Goal: Task Accomplishment & Management: Use online tool/utility

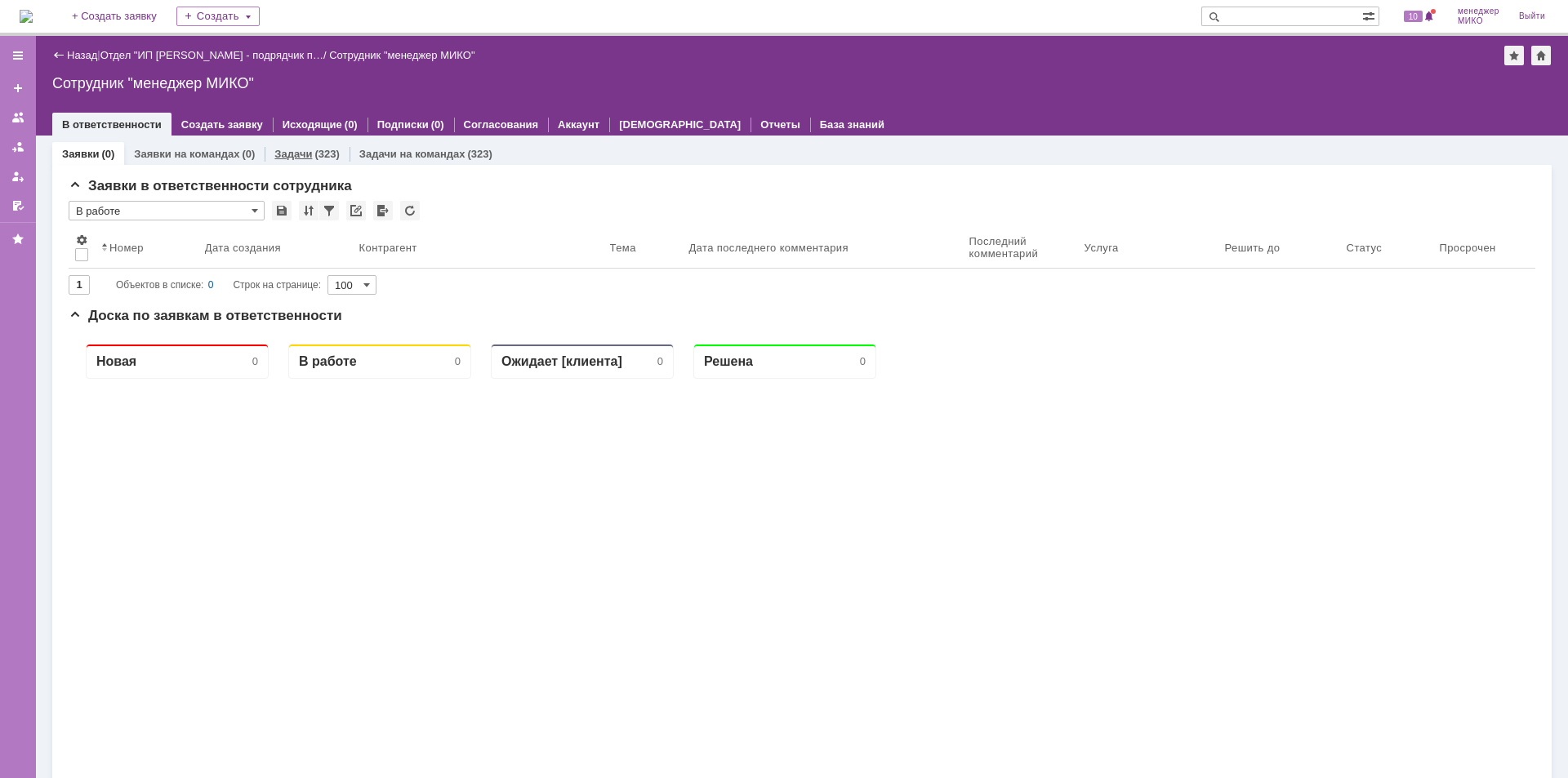
click at [293, 145] on div "Задачи (323)" at bounding box center [307, 153] width 84 height 23
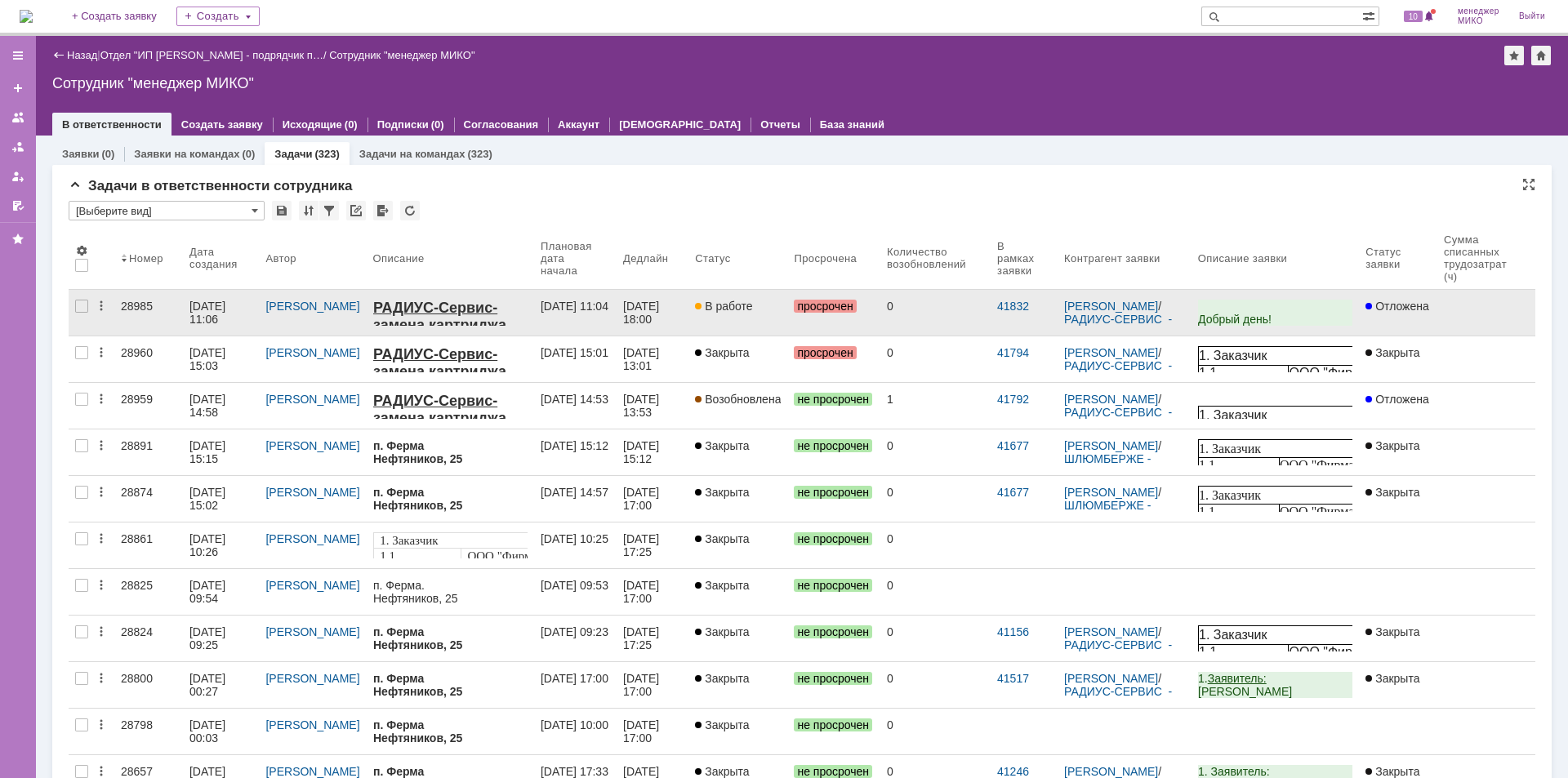
click at [210, 308] on div "17.09.2025 11:06" at bounding box center [209, 313] width 39 height 26
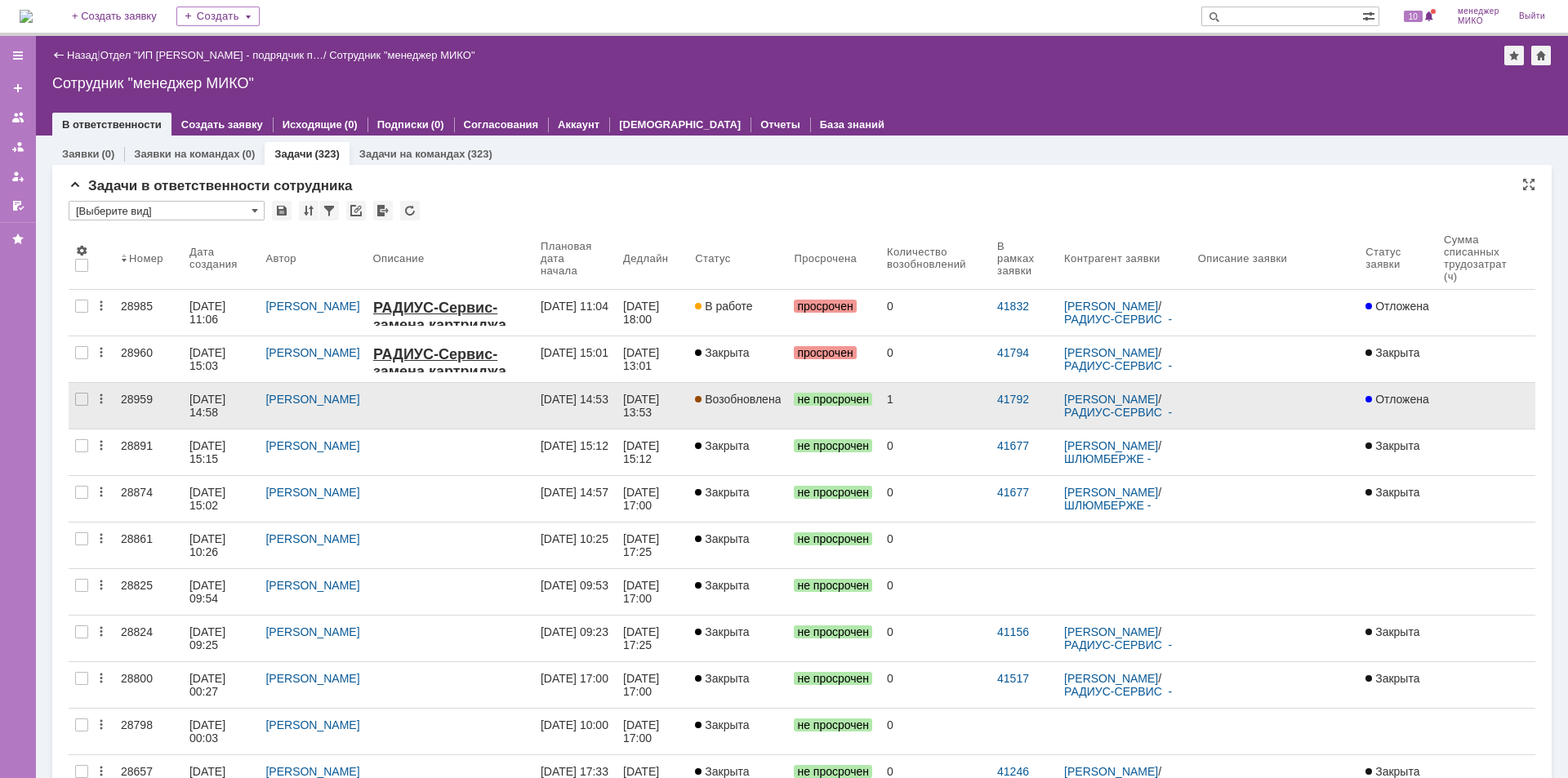
click at [140, 398] on div "28959" at bounding box center [148, 399] width 55 height 13
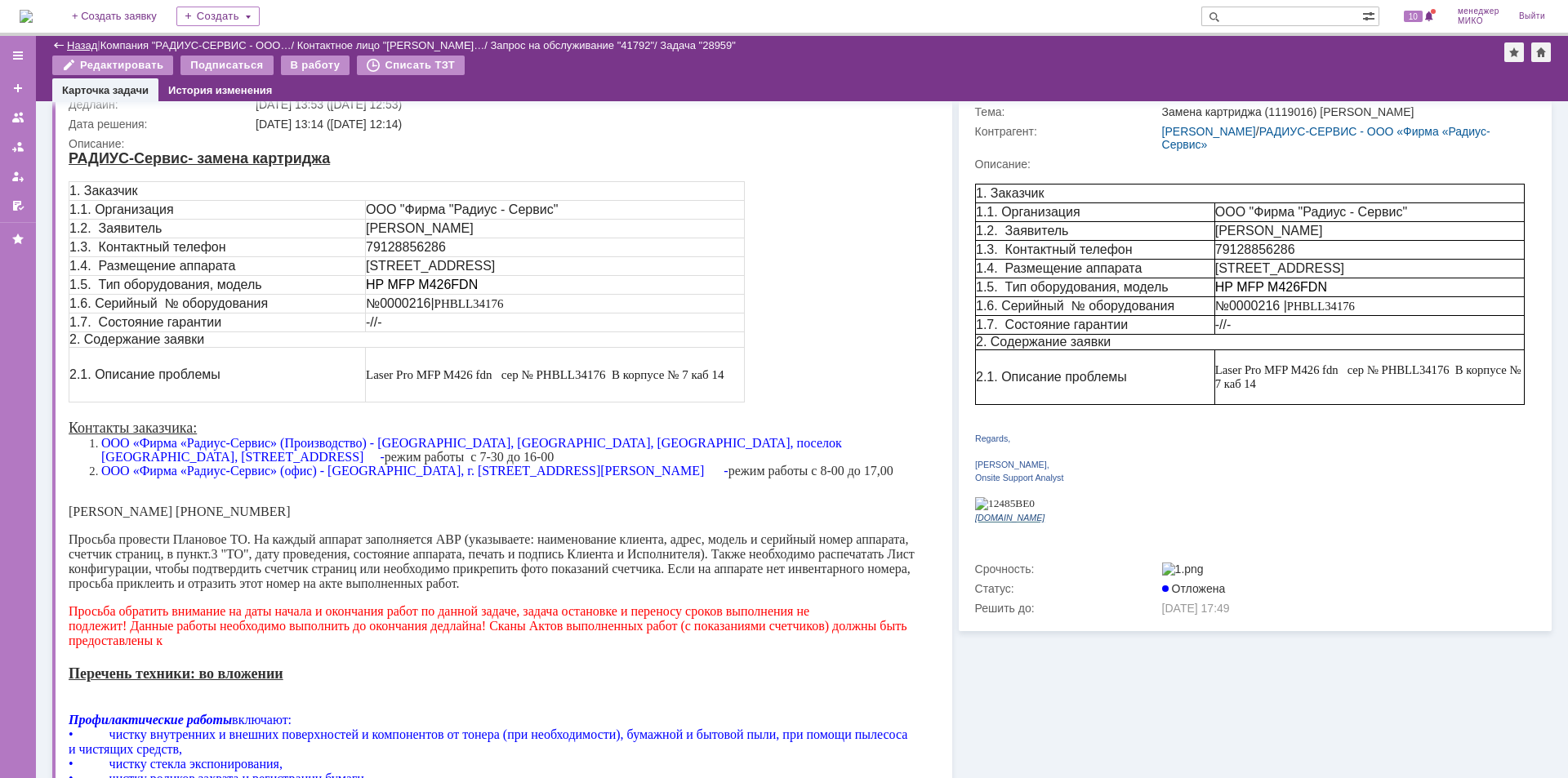
click at [78, 47] on link "Назад" at bounding box center [82, 45] width 30 height 12
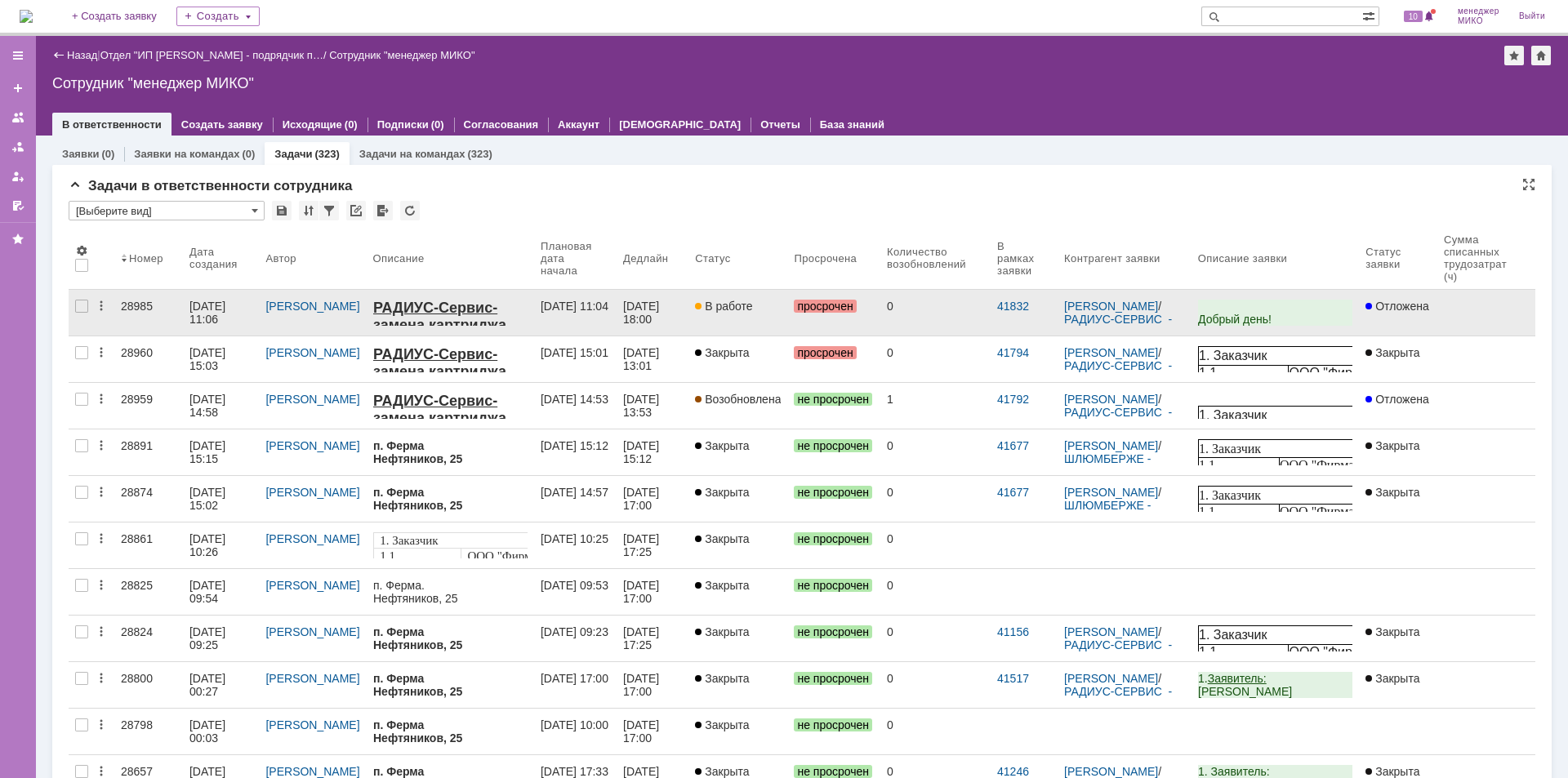
click at [134, 308] on div "28985" at bounding box center [148, 306] width 55 height 13
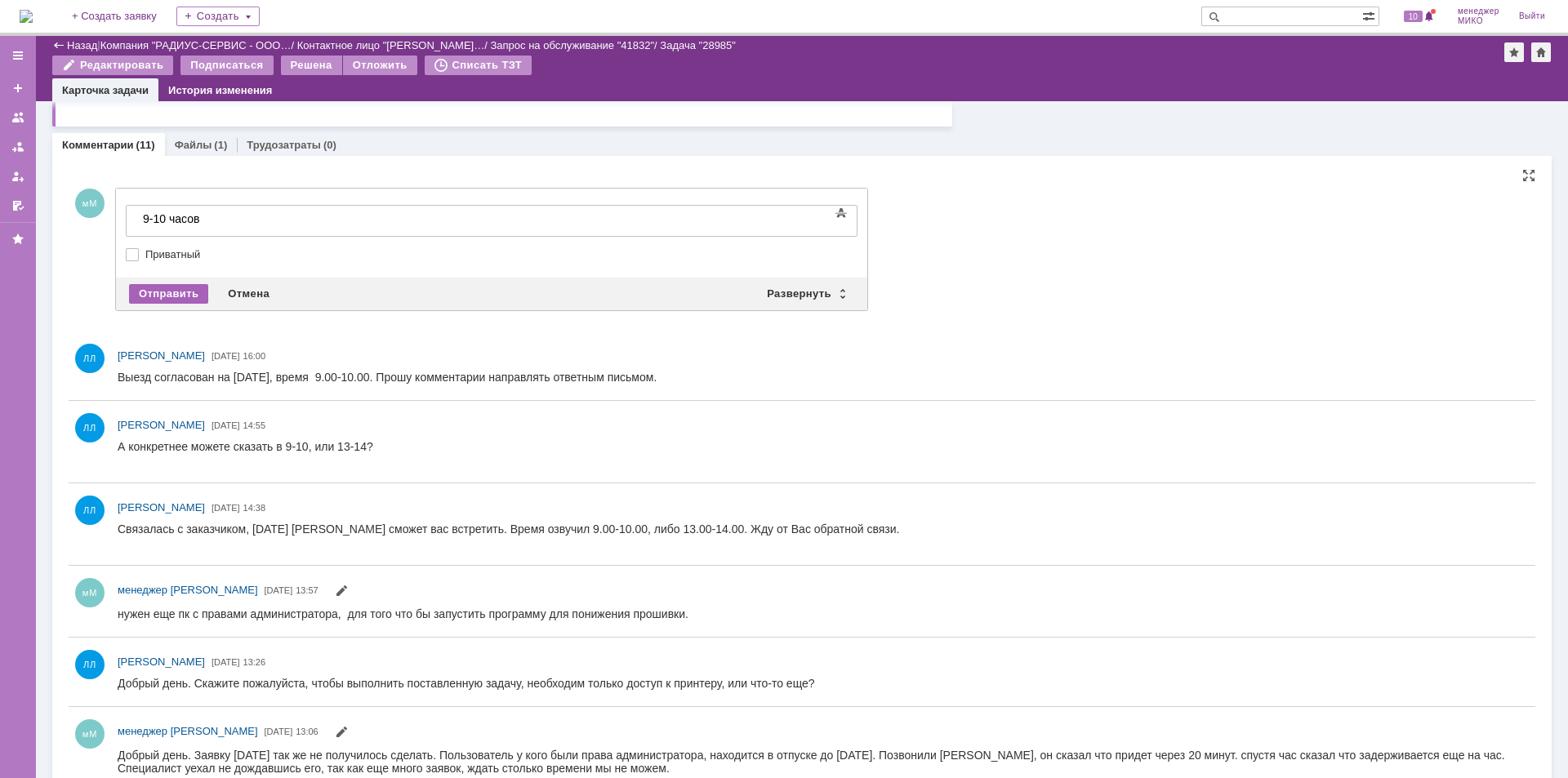
click at [170, 296] on div "Отправить" at bounding box center [169, 294] width 79 height 20
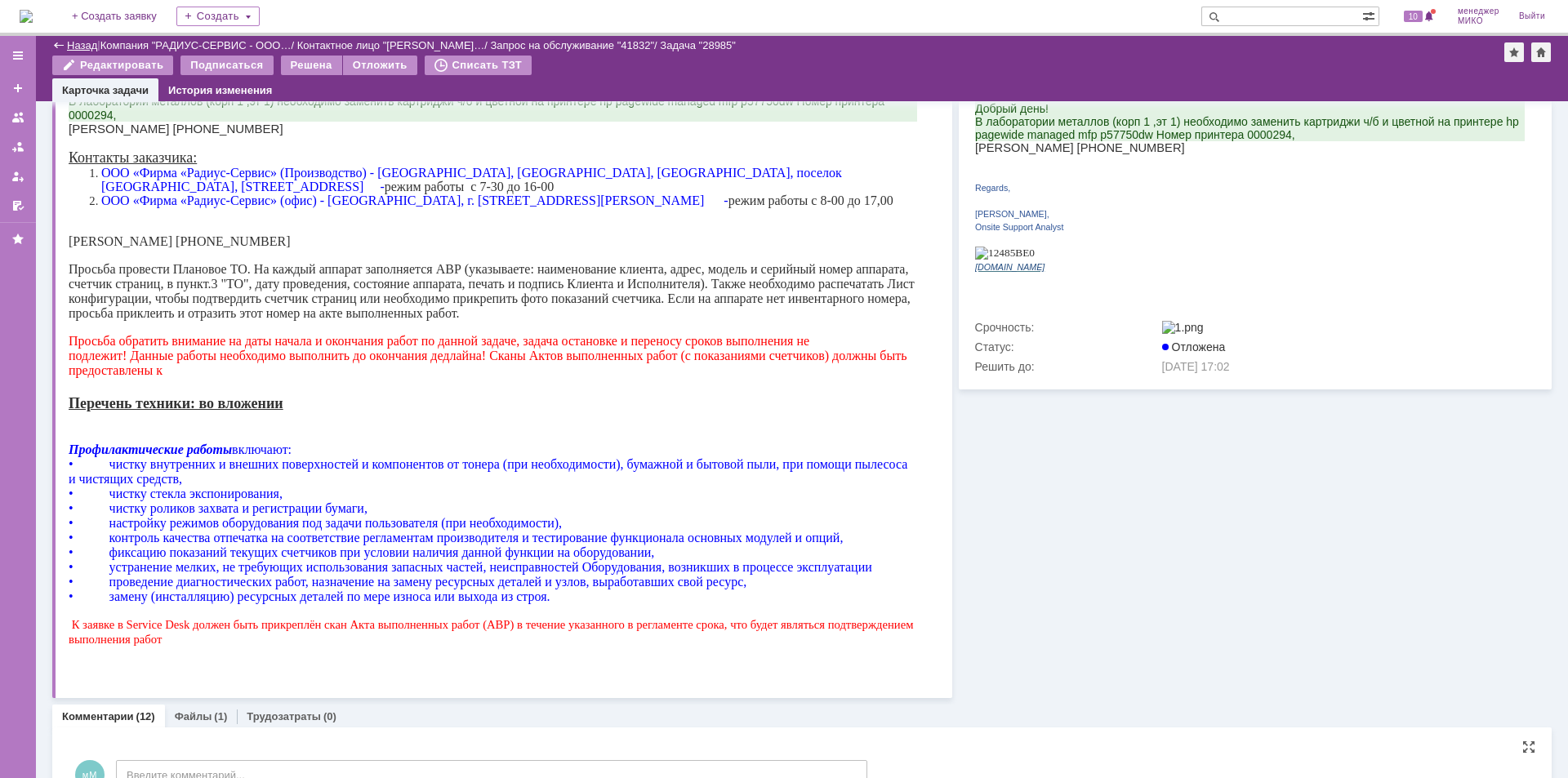
click at [84, 40] on link "Назад" at bounding box center [82, 45] width 30 height 12
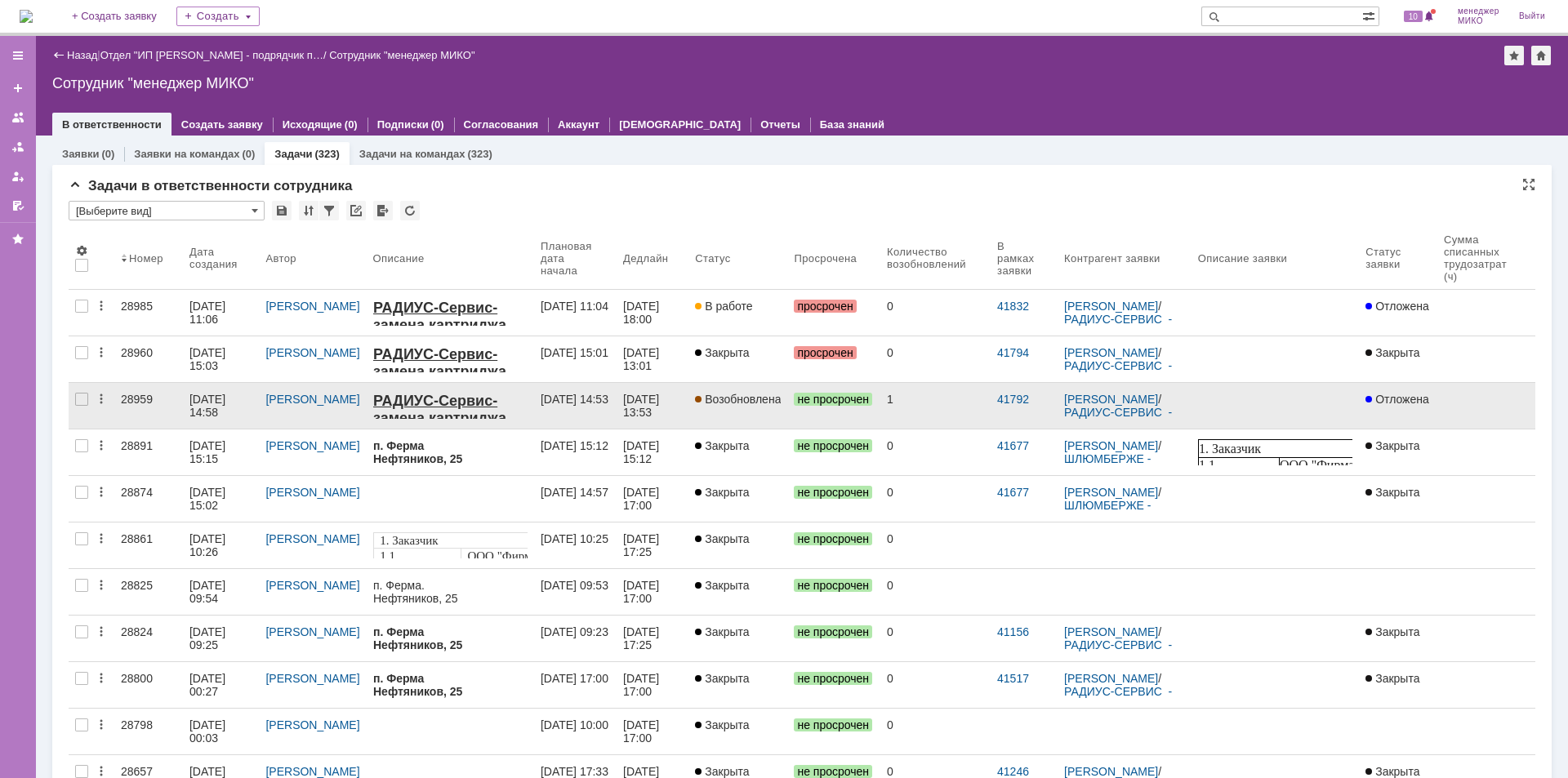
click at [130, 395] on div "28959" at bounding box center [148, 399] width 55 height 13
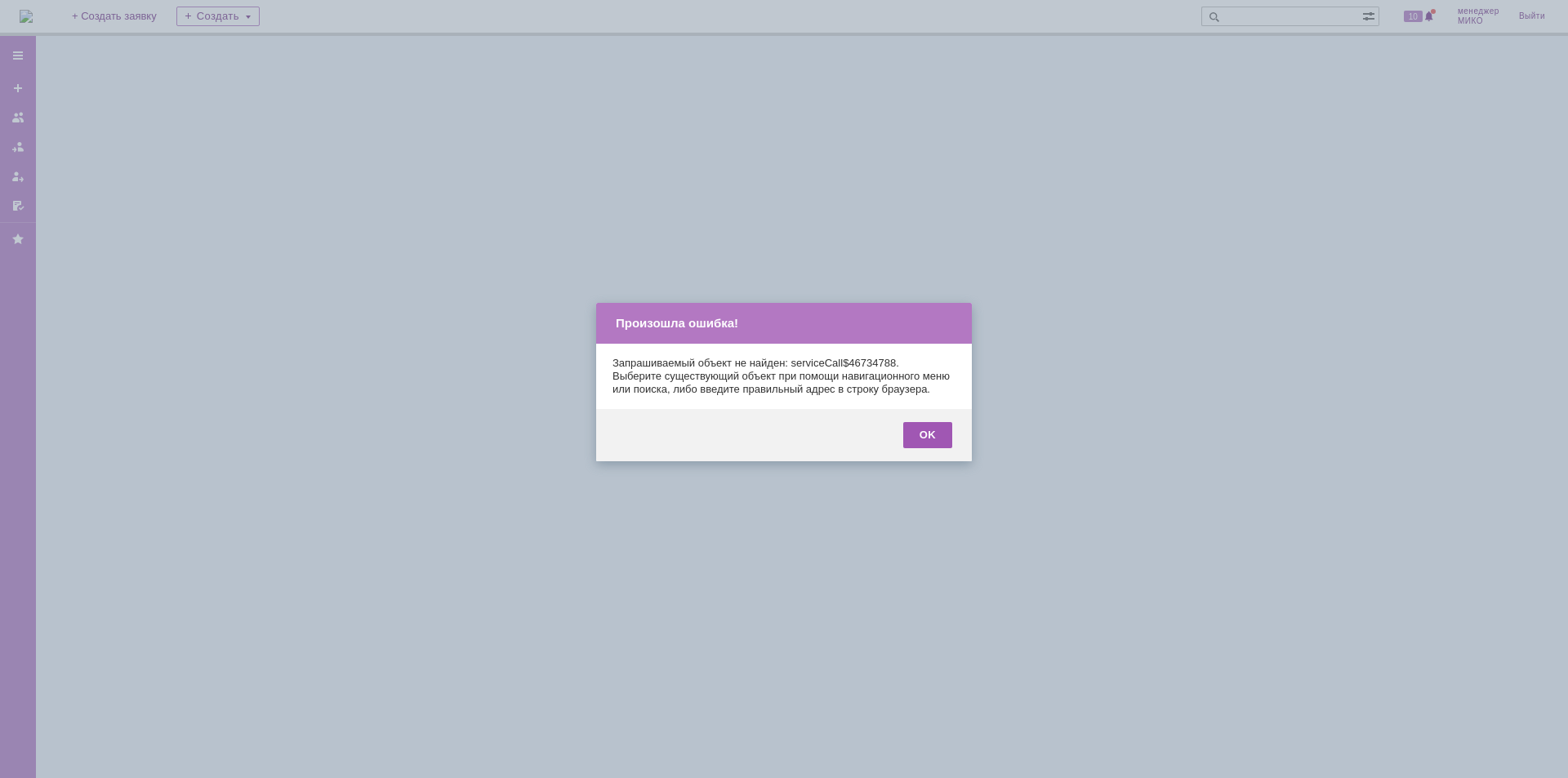
click at [916, 448] on div "OK" at bounding box center [928, 435] width 49 height 26
